Goal: Register for event/course

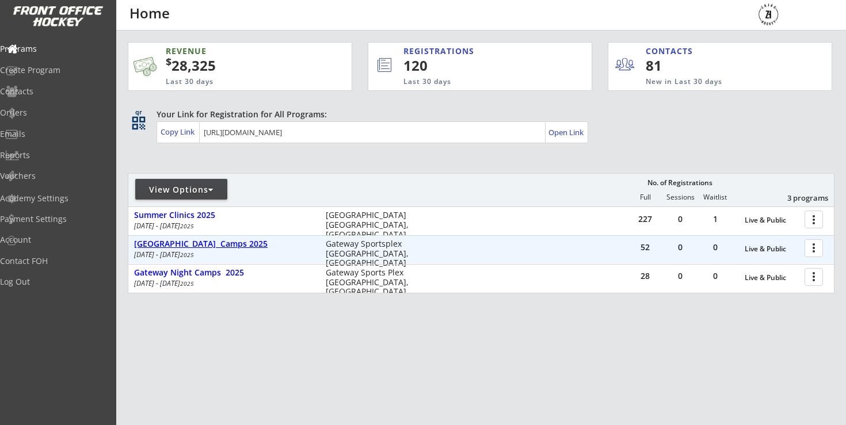
click at [204, 247] on div "[GEOGRAPHIC_DATA] Camps 2025" at bounding box center [224, 244] width 180 height 10
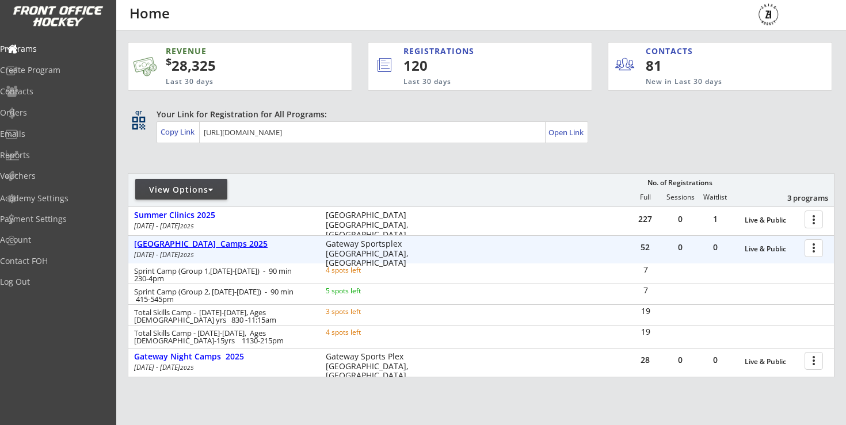
click at [204, 247] on div "[GEOGRAPHIC_DATA] Camps 2025" at bounding box center [224, 244] width 180 height 10
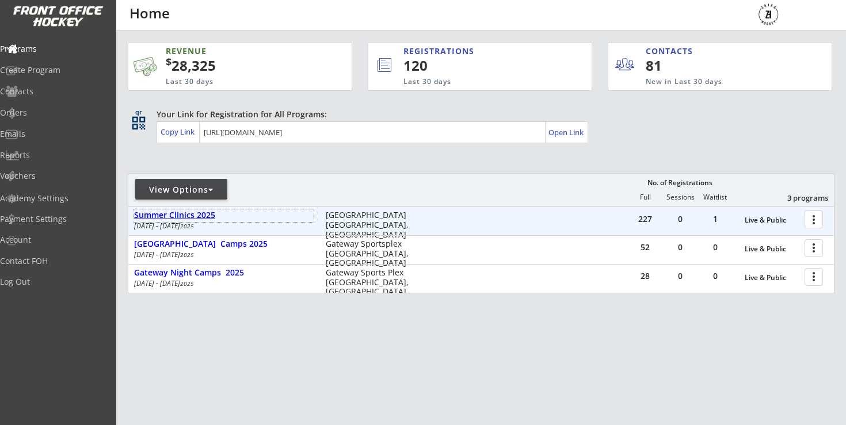
click at [198, 220] on div "Summer Clinics 2025" at bounding box center [224, 215] width 180 height 13
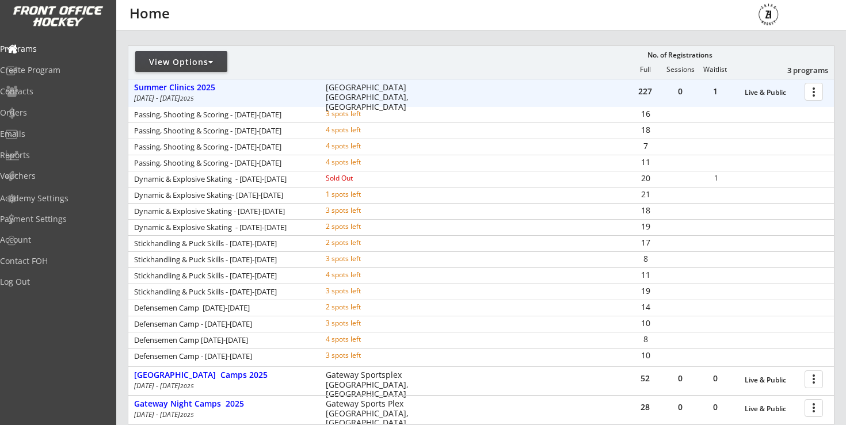
scroll to position [245, 0]
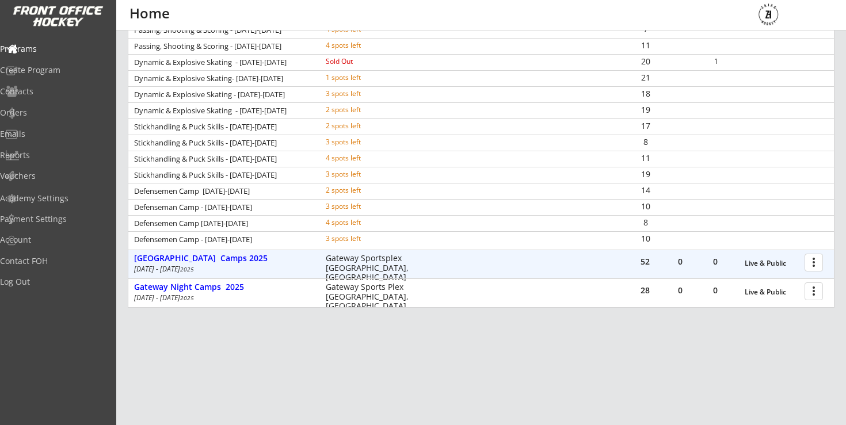
click at [194, 273] on em "2025" at bounding box center [187, 269] width 14 height 8
click at [216, 257] on div "[GEOGRAPHIC_DATA] Camps 2025" at bounding box center [224, 259] width 180 height 10
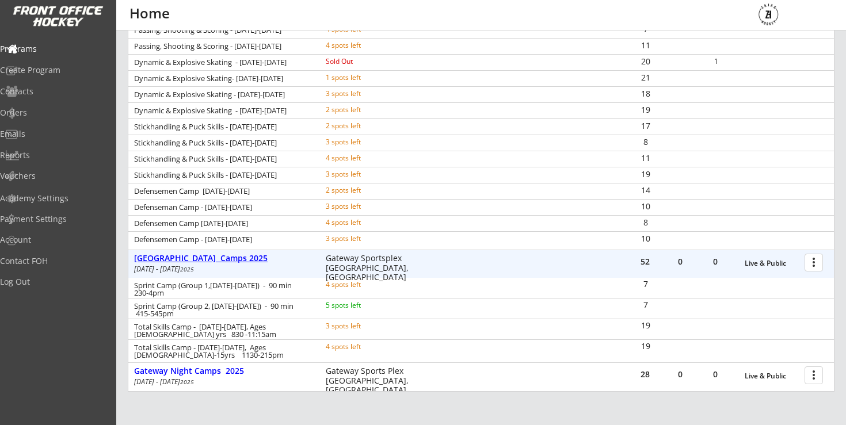
click at [216, 257] on div "[GEOGRAPHIC_DATA] Camps 2025" at bounding box center [224, 259] width 180 height 10
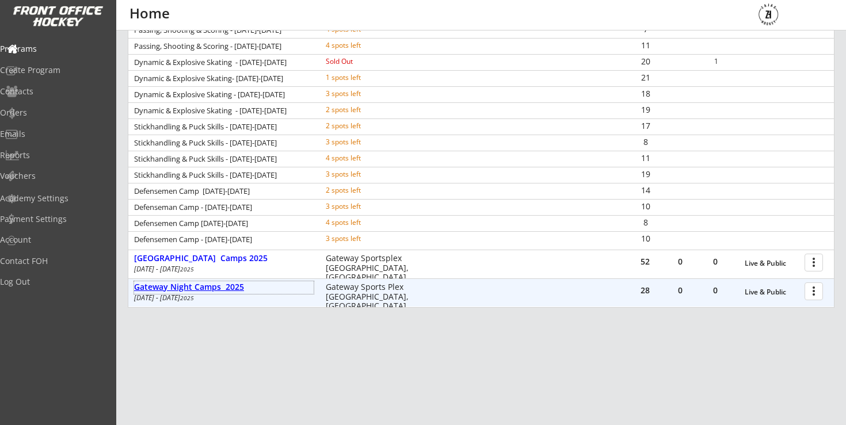
click at [200, 290] on div "Gateway Night Camps 2025" at bounding box center [224, 288] width 180 height 10
